Goal: Task Accomplishment & Management: Manage account settings

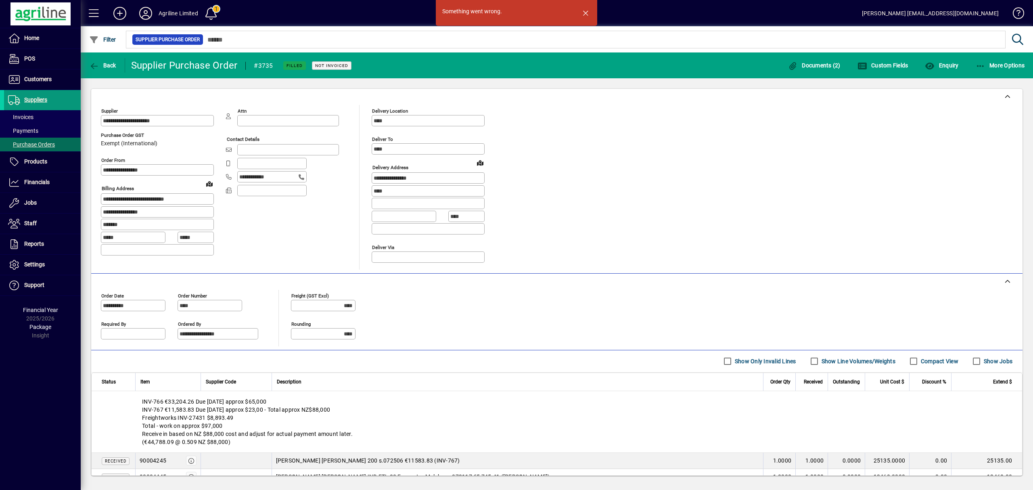
scroll to position [215, 0]
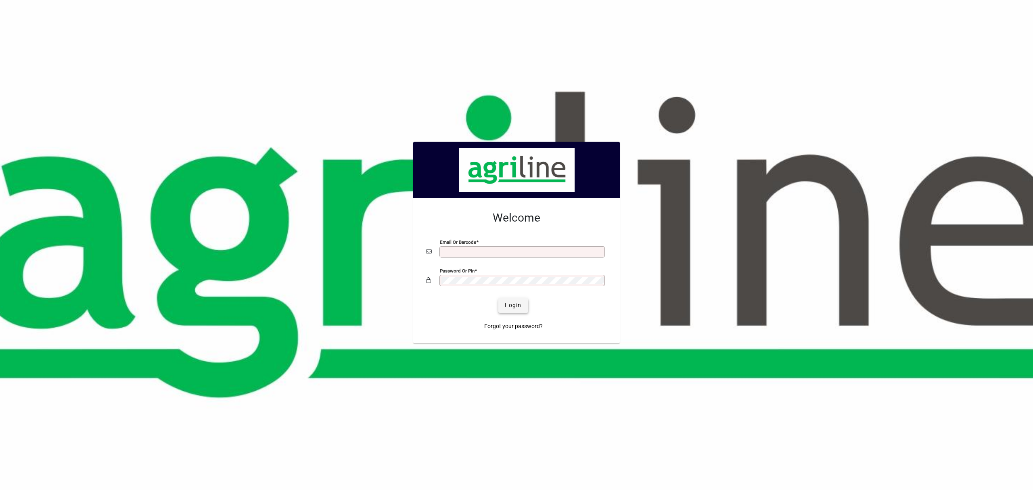
type input "**********"
click at [512, 302] on span "Login" at bounding box center [513, 305] width 17 height 8
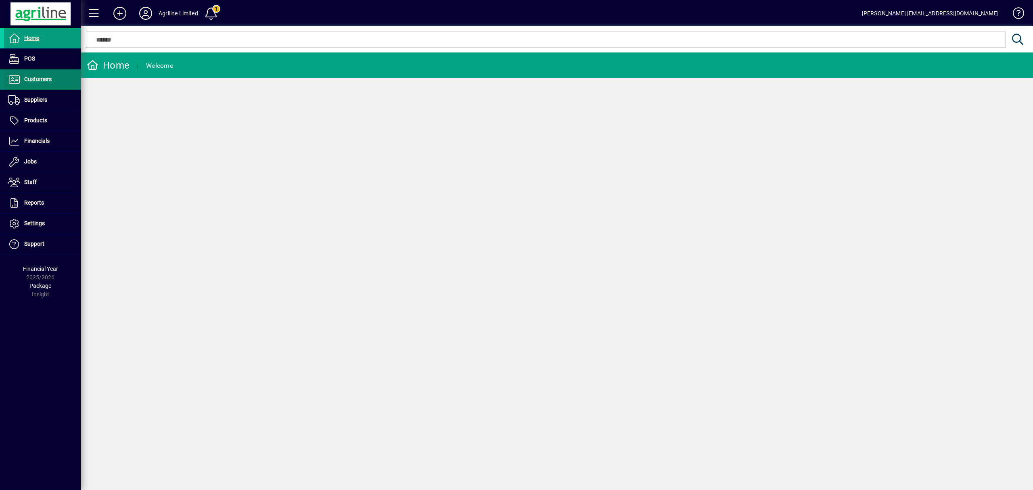
click at [33, 78] on span "Customers" at bounding box center [37, 79] width 27 height 6
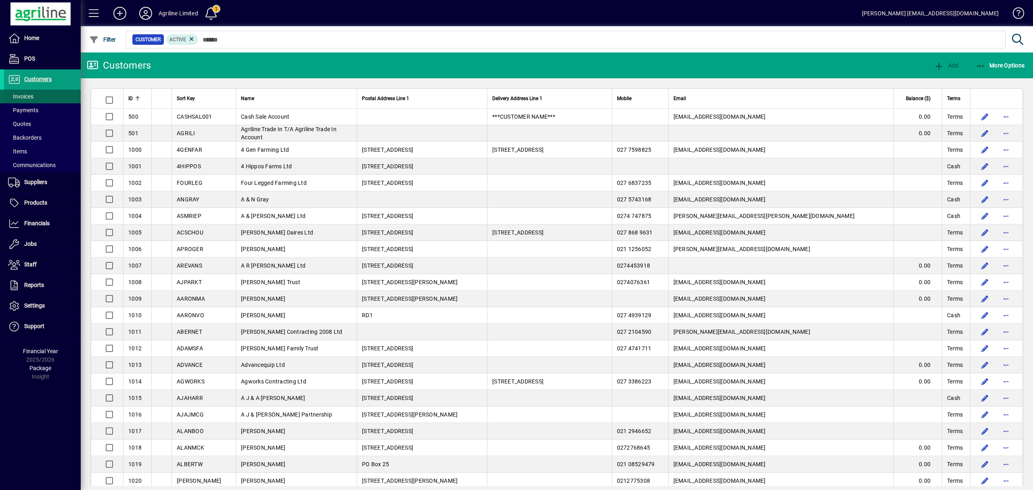
click at [22, 94] on span "Invoices" at bounding box center [20, 96] width 25 height 6
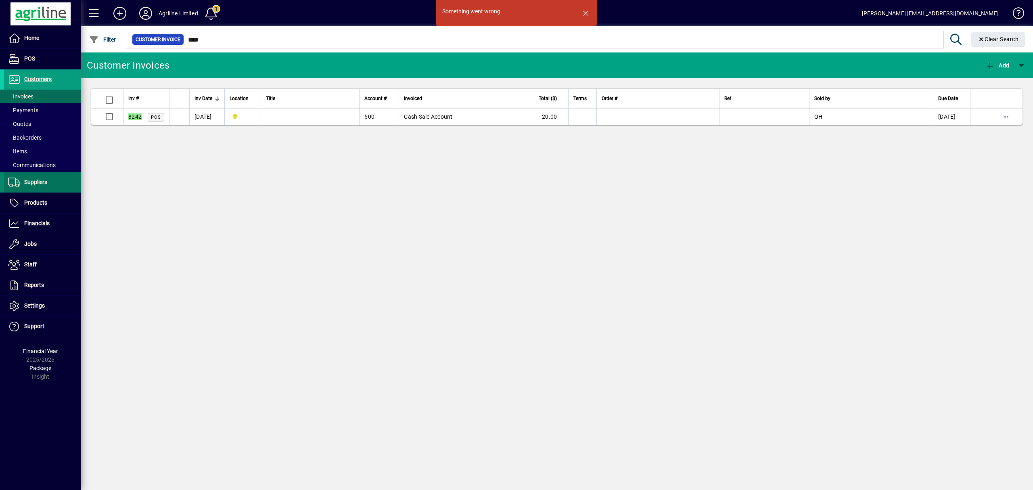
click at [34, 185] on span "Suppliers" at bounding box center [35, 182] width 23 height 6
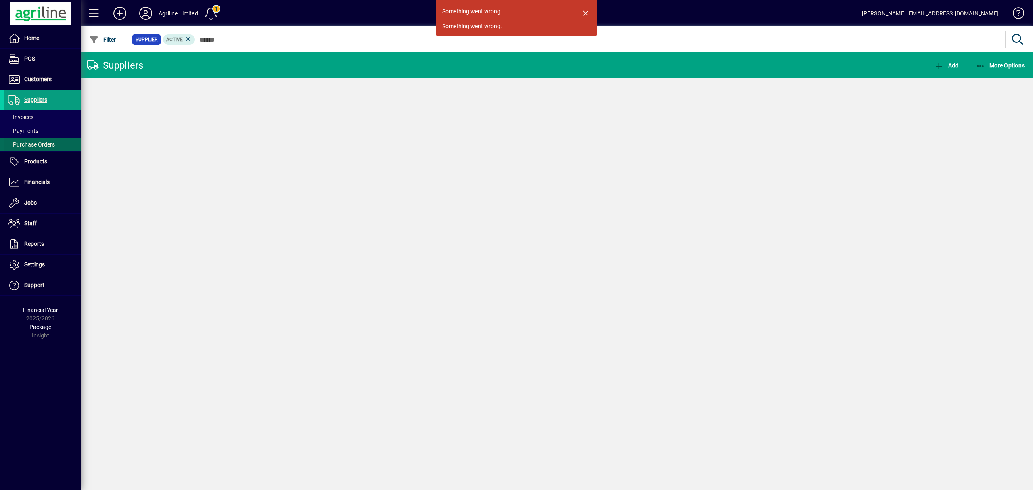
click at [41, 143] on span "Purchase Orders" at bounding box center [31, 144] width 47 height 6
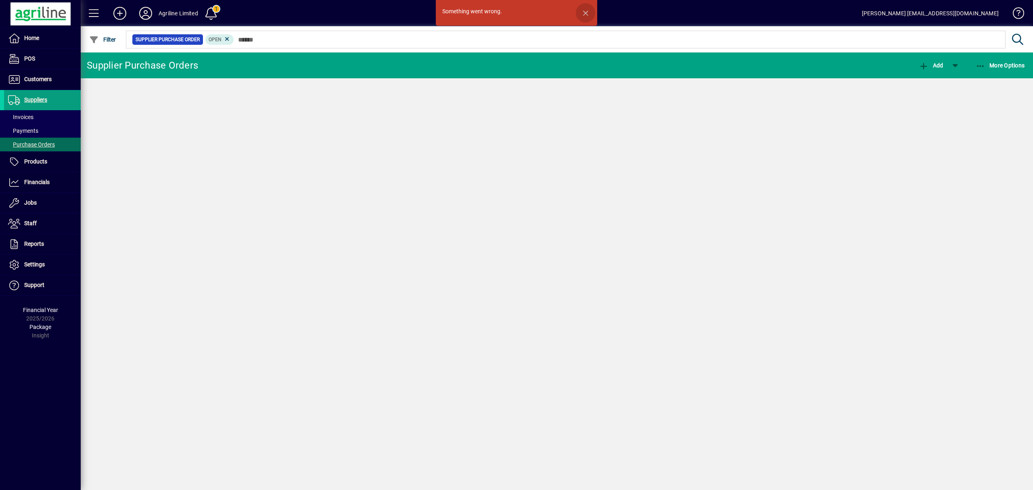
click at [585, 12] on span "button" at bounding box center [585, 12] width 19 height 19
click at [31, 145] on span "Purchase Orders" at bounding box center [31, 144] width 47 height 6
click at [585, 15] on span "button" at bounding box center [585, 12] width 19 height 19
click at [440, 159] on div "Supplier Purchase Orders Add More Options" at bounding box center [557, 271] width 953 height 438
